Goal: Information Seeking & Learning: Find specific page/section

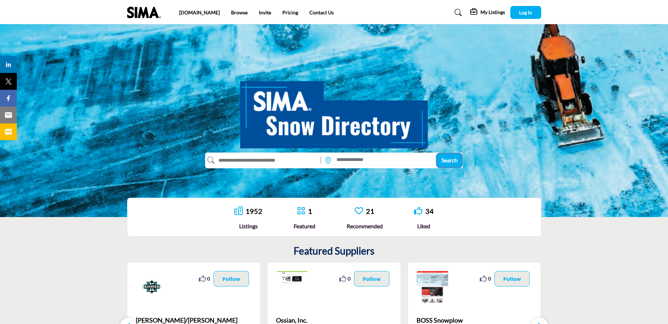
click at [443, 157] on span "Search" at bounding box center [449, 160] width 16 height 7
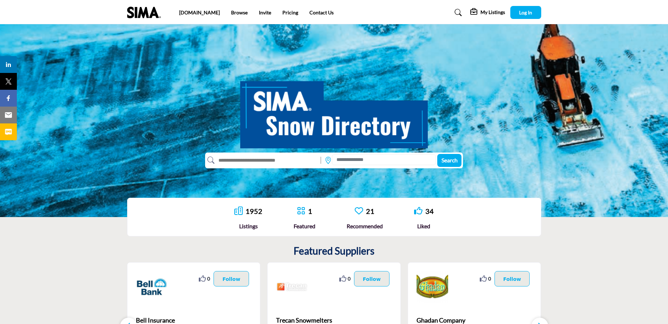
click at [294, 161] on input "text" at bounding box center [265, 160] width 103 height 11
click at [369, 160] on input at bounding box center [384, 159] width 104 height 11
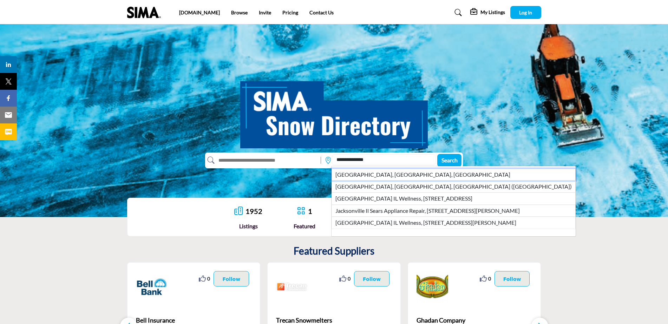
click at [380, 174] on li "Jacksonville, IL, USA" at bounding box center [453, 175] width 244 height 12
type input "**********"
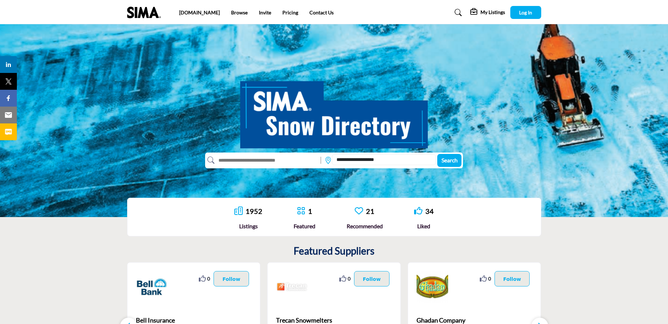
click at [289, 161] on input "text" at bounding box center [265, 160] width 103 height 11
type input "**********"
click at [437, 154] on button "Search" at bounding box center [449, 160] width 24 height 13
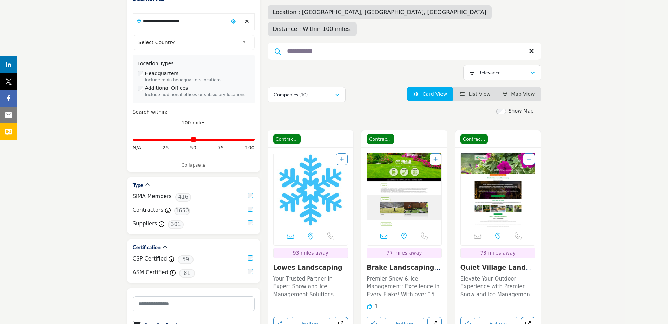
scroll to position [105, 0]
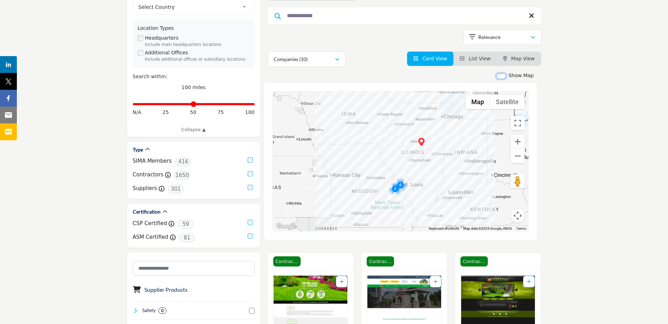
scroll to position [175, 0]
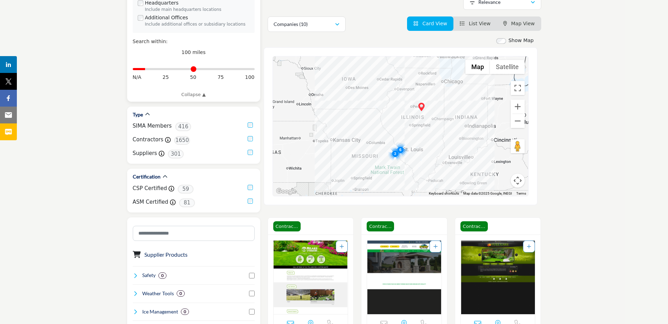
drag, startPoint x: 252, startPoint y: 71, endPoint x: 146, endPoint y: 76, distance: 105.4
click at [146, 70] on input "Distance in miles" at bounding box center [194, 68] width 122 height 1
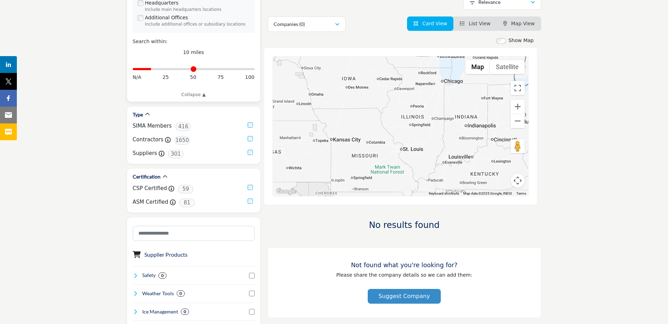
drag, startPoint x: 147, startPoint y: 70, endPoint x: 152, endPoint y: 70, distance: 5.3
click at [152, 70] on input "Distance in miles" at bounding box center [194, 68] width 122 height 1
drag, startPoint x: 152, startPoint y: 70, endPoint x: 160, endPoint y: 70, distance: 7.4
click at [160, 70] on input "Distance in miles" at bounding box center [194, 68] width 122 height 1
drag, startPoint x: 160, startPoint y: 70, endPoint x: 262, endPoint y: 65, distance: 102.6
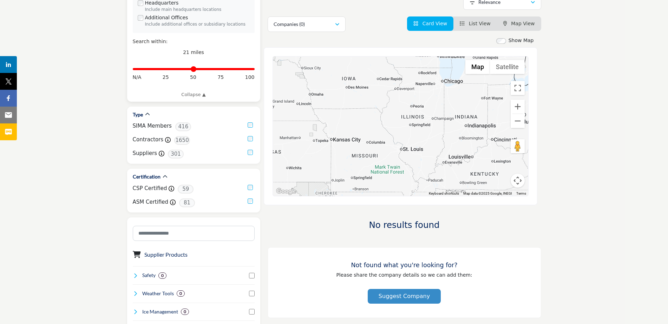
type input "***"
click at [254, 68] on input "Distance in miles" at bounding box center [194, 68] width 122 height 1
